Goal: Transaction & Acquisition: Download file/media

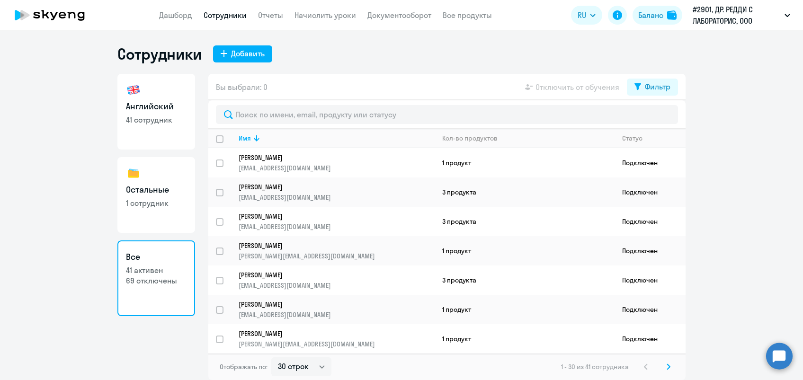
select select "30"
click at [292, 197] on p "[EMAIL_ADDRESS][DOMAIN_NAME]" at bounding box center [337, 197] width 196 height 9
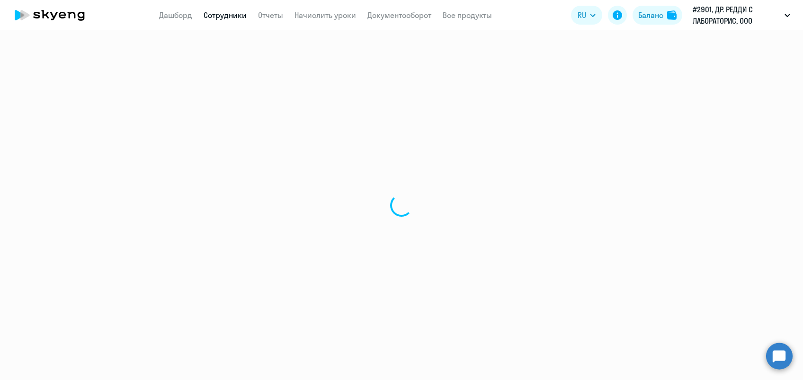
select select "english"
select select "30"
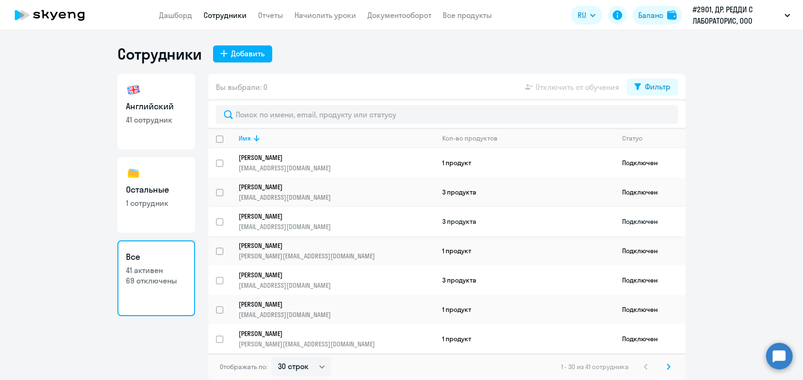
click at [277, 217] on p "[PERSON_NAME]" at bounding box center [330, 216] width 183 height 9
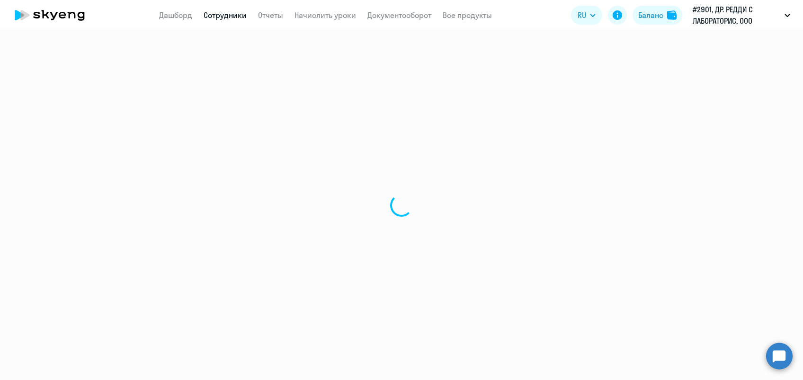
select select "english"
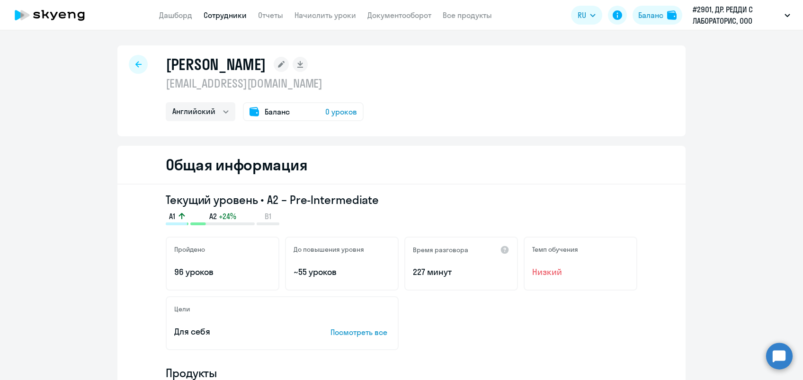
select select "30"
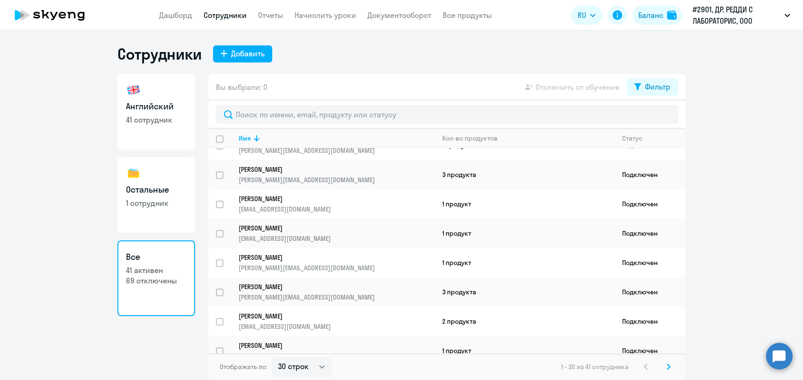
scroll to position [277, 0]
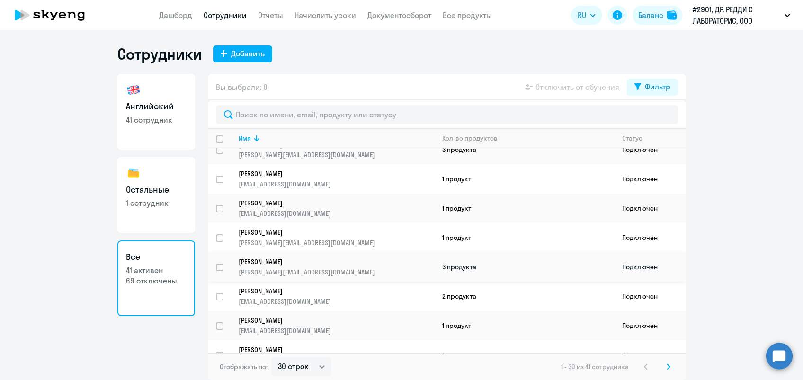
click at [250, 260] on p "[PERSON_NAME]" at bounding box center [330, 262] width 183 height 9
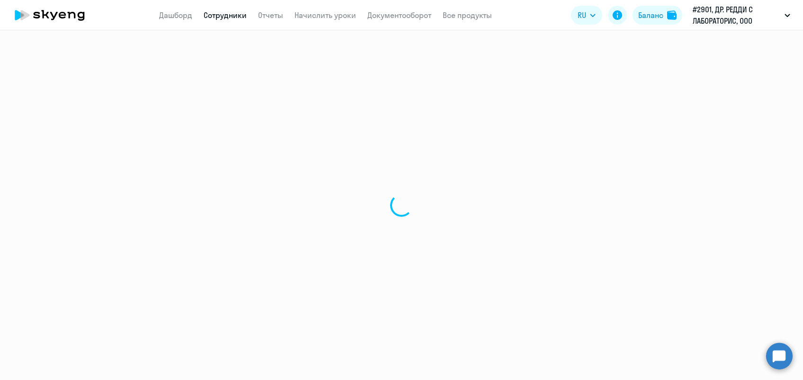
select select "english"
select select "30"
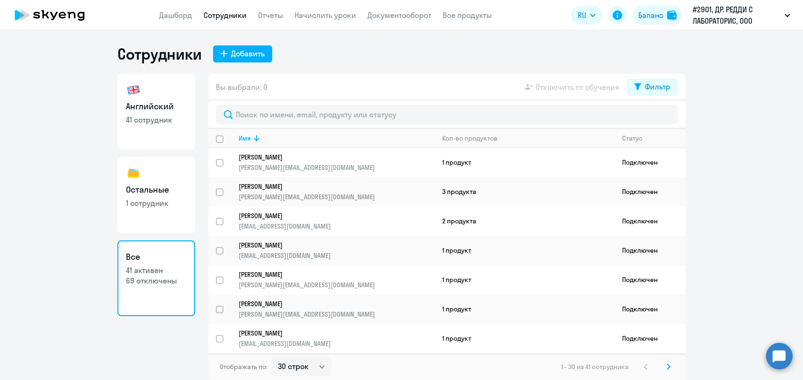
scroll to position [362, 0]
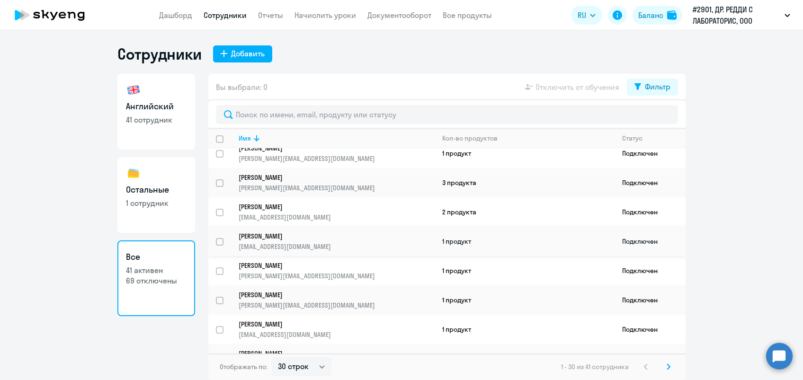
click at [239, 232] on p "[PERSON_NAME]" at bounding box center [330, 236] width 183 height 9
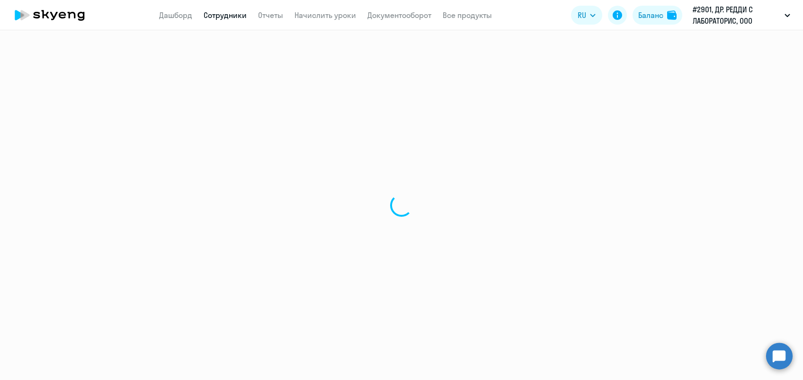
select select "english"
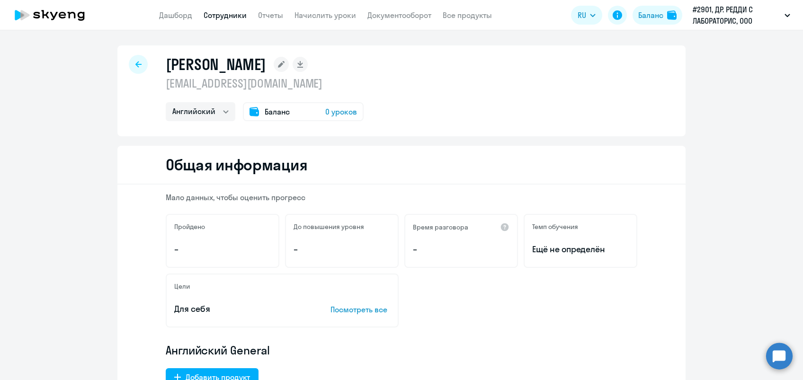
select select "30"
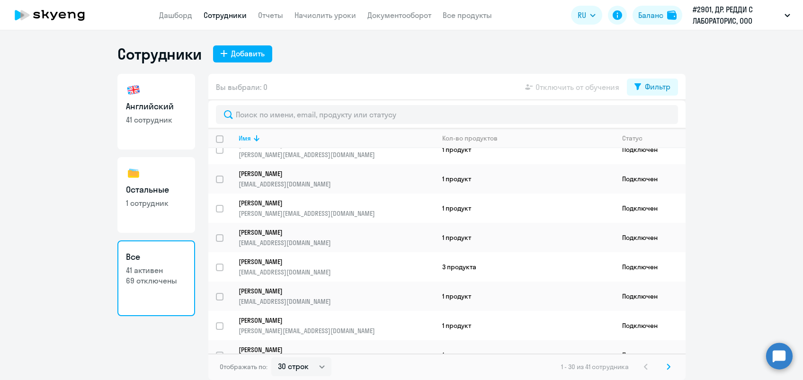
scroll to position [669, 0]
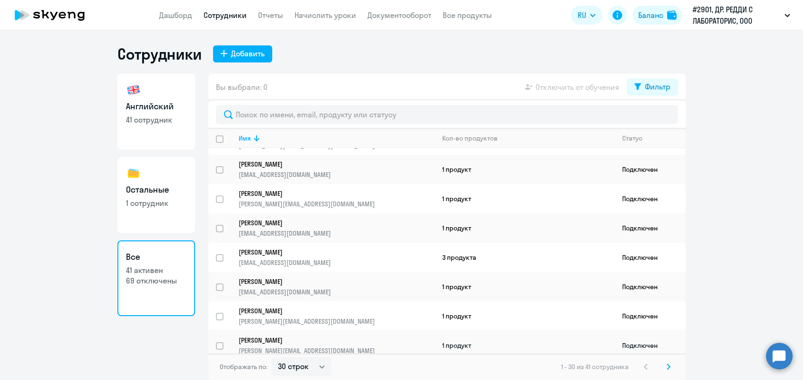
click at [264, 336] on p "[PERSON_NAME]" at bounding box center [330, 340] width 183 height 9
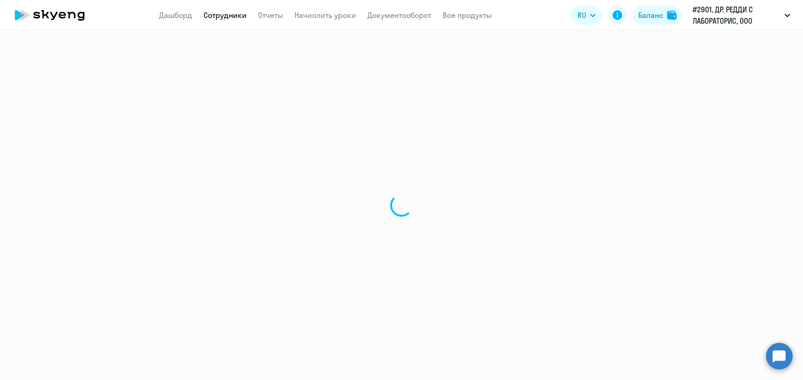
select select "english"
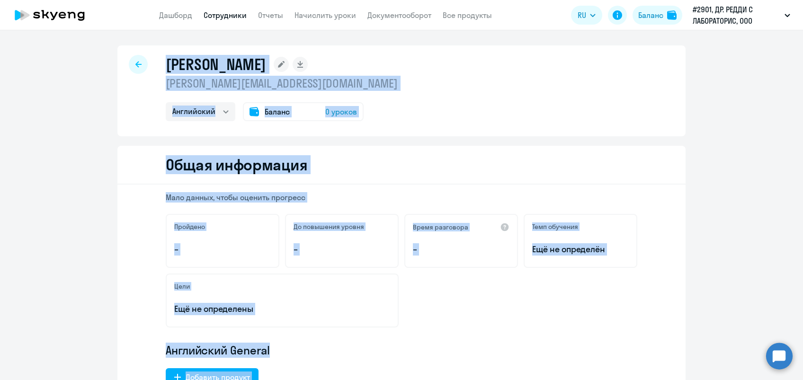
select select "30"
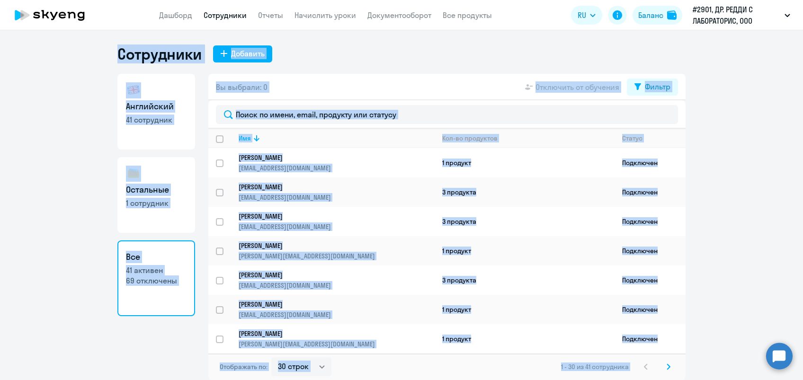
click at [710, 279] on ng-component "Сотрудники Добавить Английский 41 сотрудник Остальные 1 сотрудник Все 41 активе…" at bounding box center [401, 213] width 803 height 336
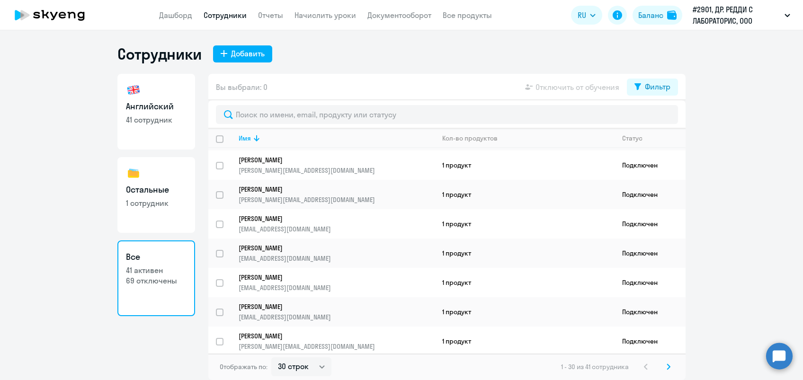
scroll to position [469, 0]
click at [259, 242] on p "[PERSON_NAME]" at bounding box center [330, 246] width 183 height 9
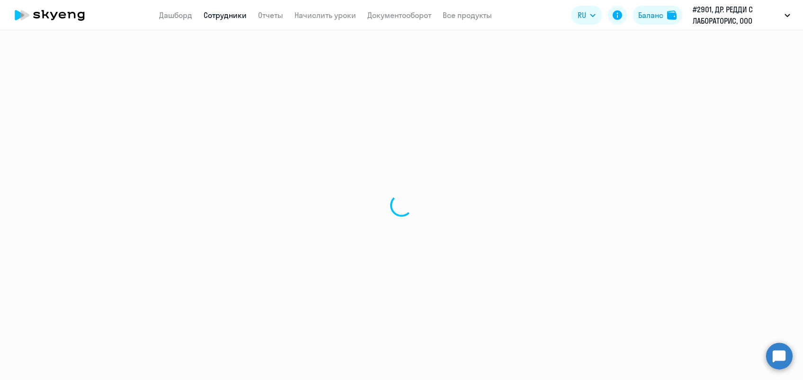
click at [259, 241] on div at bounding box center [401, 205] width 803 height 350
select select "english"
select select "30"
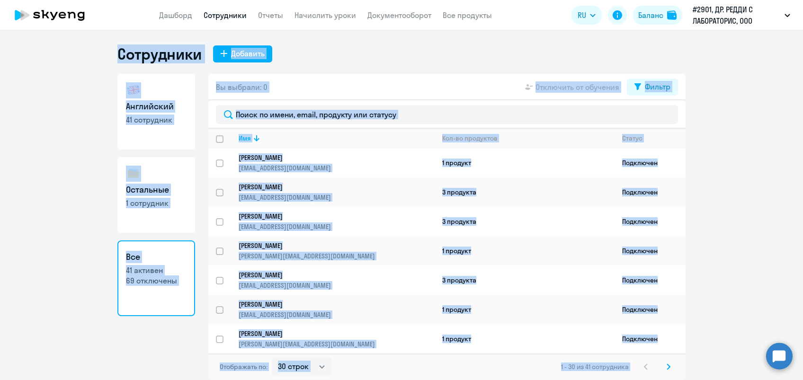
click at [733, 257] on ng-component "Сотрудники Добавить Английский 41 сотрудник Остальные 1 сотрудник Все 41 активе…" at bounding box center [401, 213] width 803 height 336
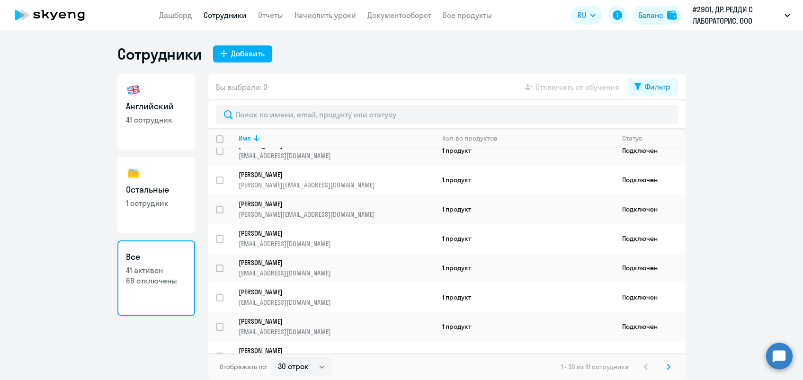
scroll to position [497, 0]
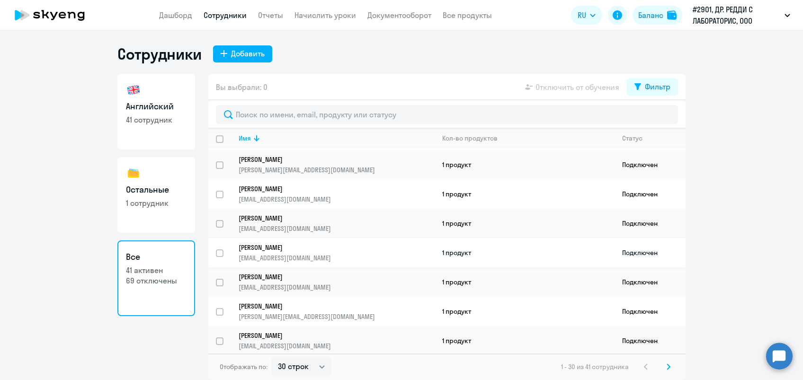
click at [260, 254] on p "[EMAIL_ADDRESS][DOMAIN_NAME]" at bounding box center [337, 258] width 196 height 9
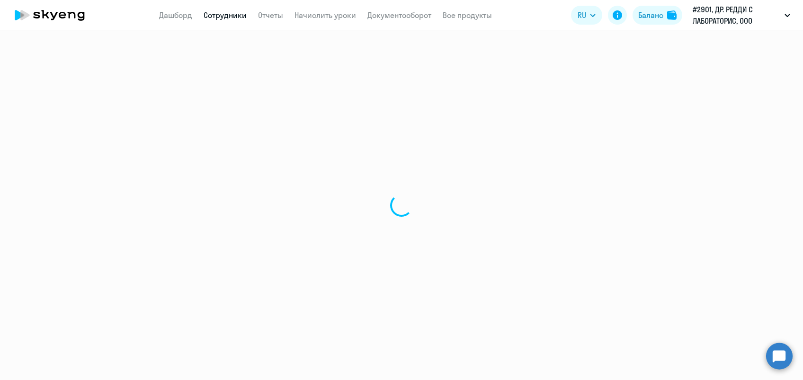
click at [260, 251] on div at bounding box center [401, 205] width 803 height 350
select select "english"
select select "30"
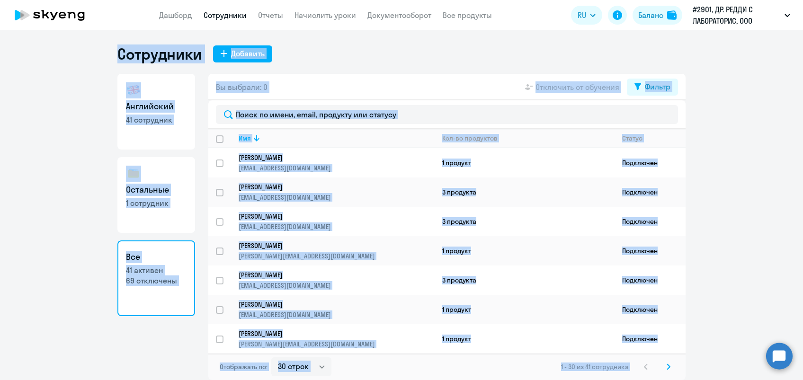
click at [721, 173] on ng-component "Сотрудники Добавить Английский 41 сотрудник Остальные 1 сотрудник Все 41 активе…" at bounding box center [401, 213] width 803 height 336
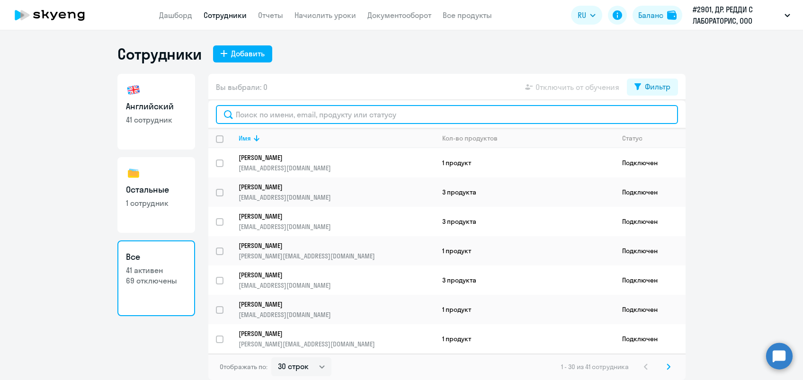
click at [281, 119] on input "text" at bounding box center [447, 114] width 462 height 19
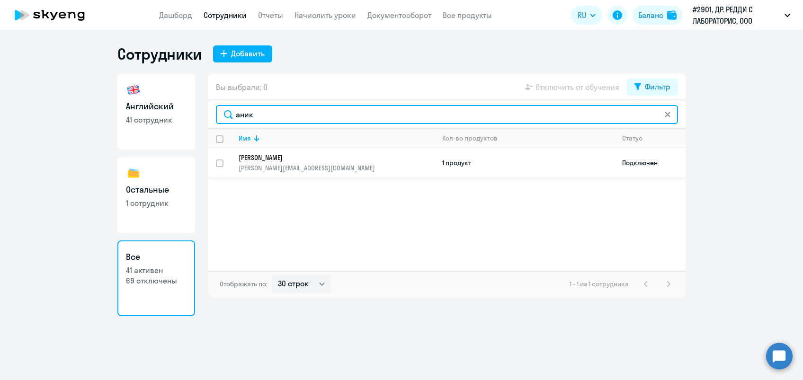
type input "аник"
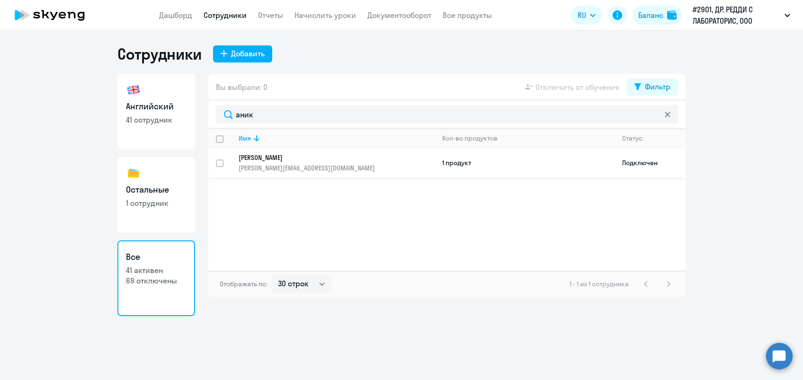
click at [268, 161] on p "[PERSON_NAME]" at bounding box center [330, 157] width 183 height 9
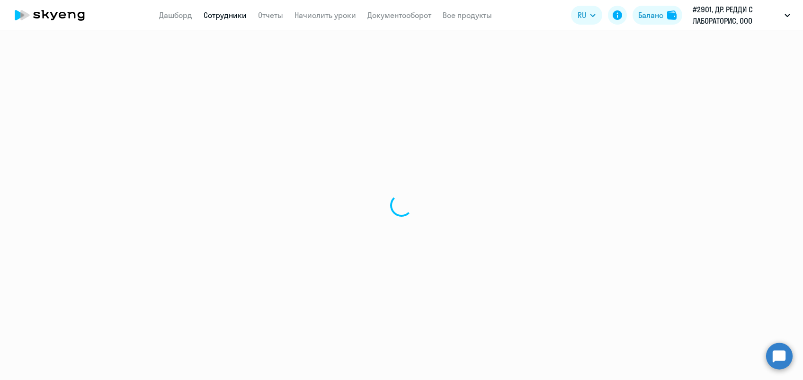
click at [268, 161] on div at bounding box center [401, 205] width 803 height 350
select select "english"
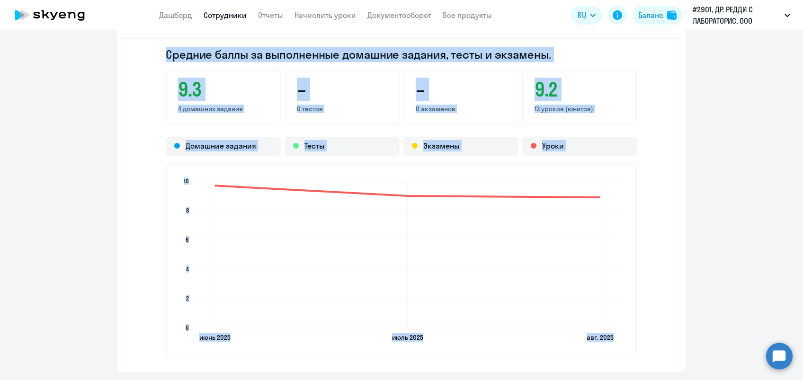
scroll to position [808, 0]
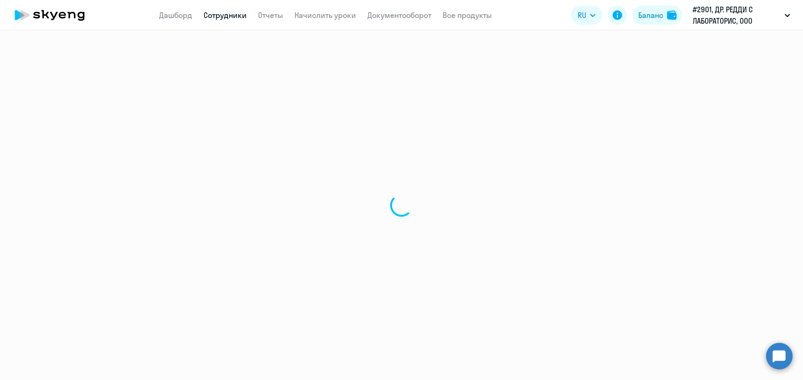
select select "30"
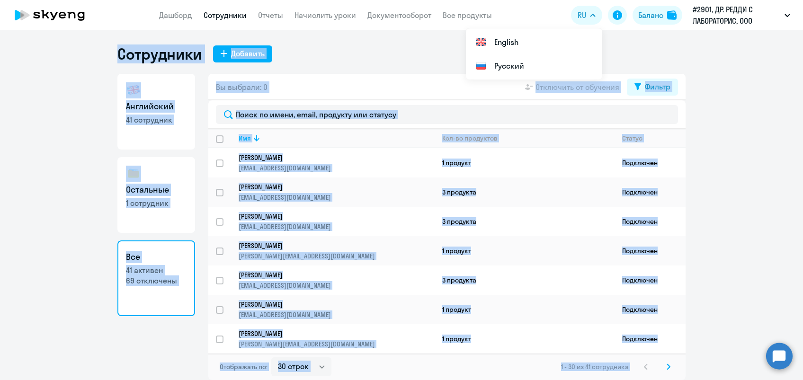
click at [772, 138] on ng-component "Сотрудники Добавить Английский 41 сотрудник Остальные 1 сотрудник Все 41 активе…" at bounding box center [401, 213] width 803 height 336
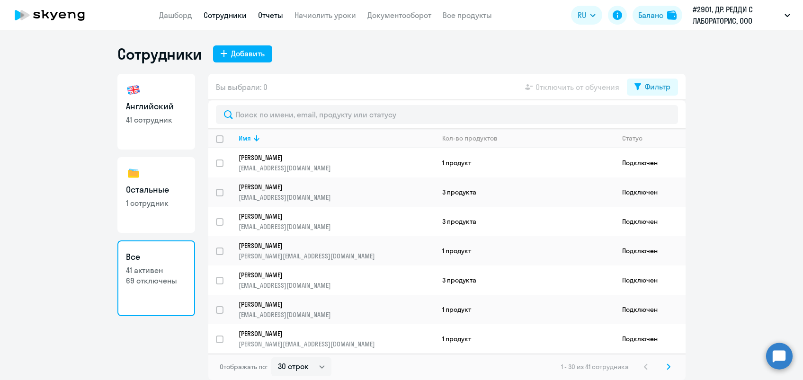
click at [269, 15] on link "Отчеты" at bounding box center [270, 14] width 25 height 9
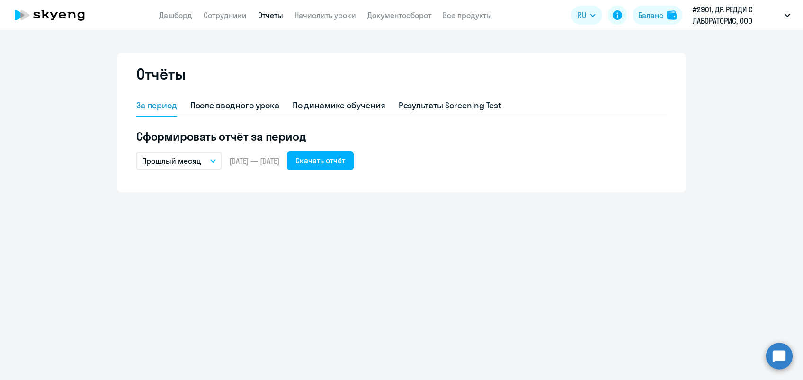
click at [220, 163] on button "Прошлый месяц" at bounding box center [178, 161] width 85 height 18
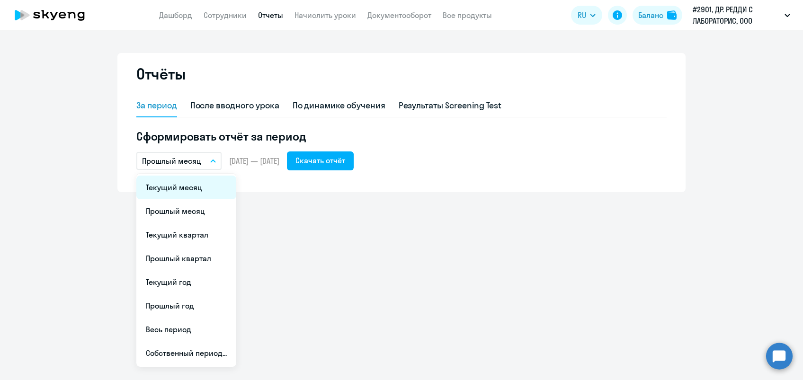
click at [197, 187] on li "Текущий месяц" at bounding box center [186, 188] width 100 height 24
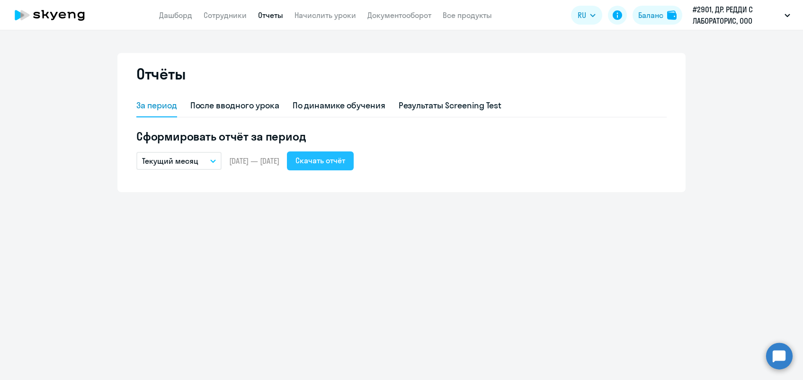
click at [336, 163] on div "Скачать отчёт" at bounding box center [320, 160] width 50 height 11
click at [303, 245] on div "Отчёты За период После вводного урока По динамике обучения Результаты Screening…" at bounding box center [401, 205] width 803 height 350
